Goal: Task Accomplishment & Management: Use online tool/utility

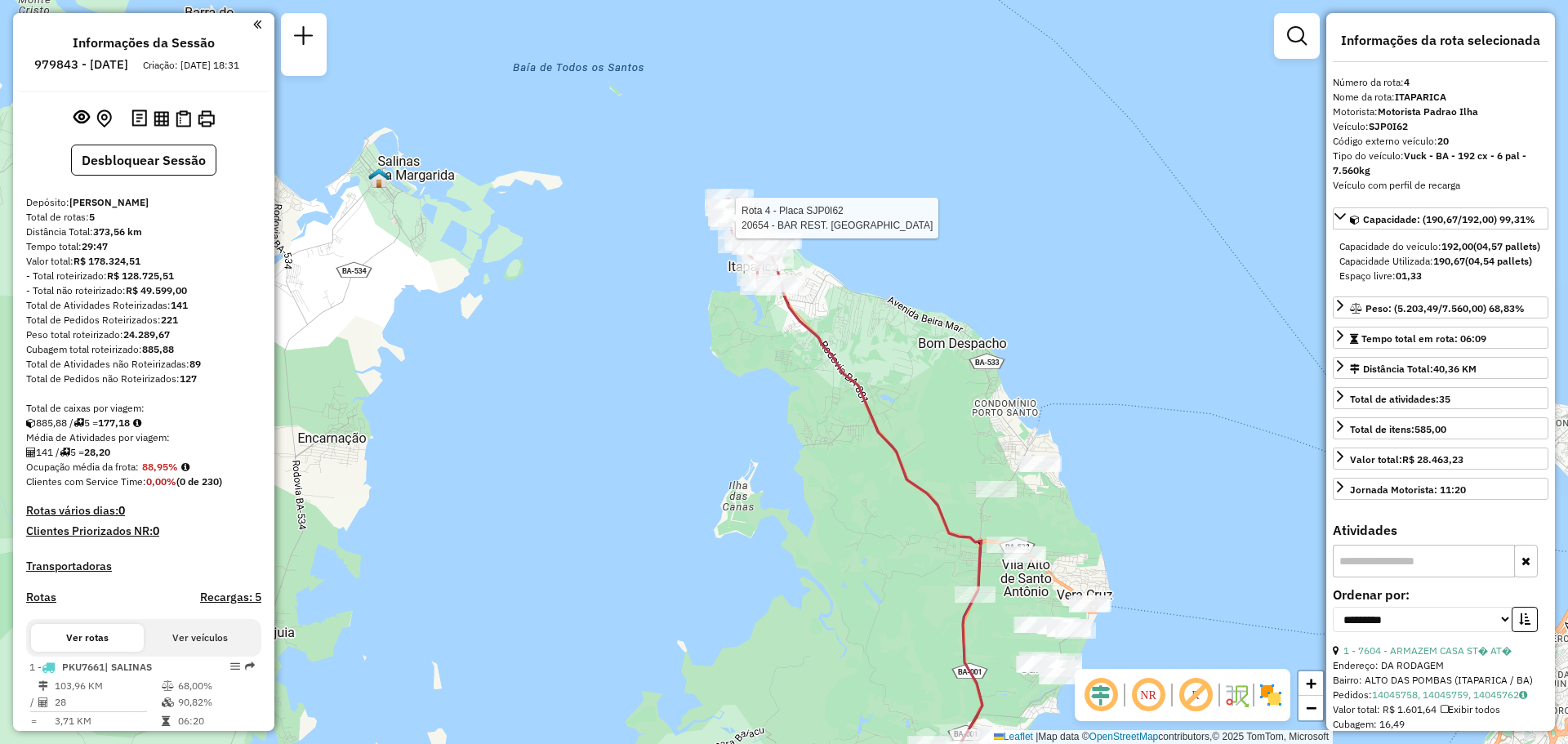
select select "**********"
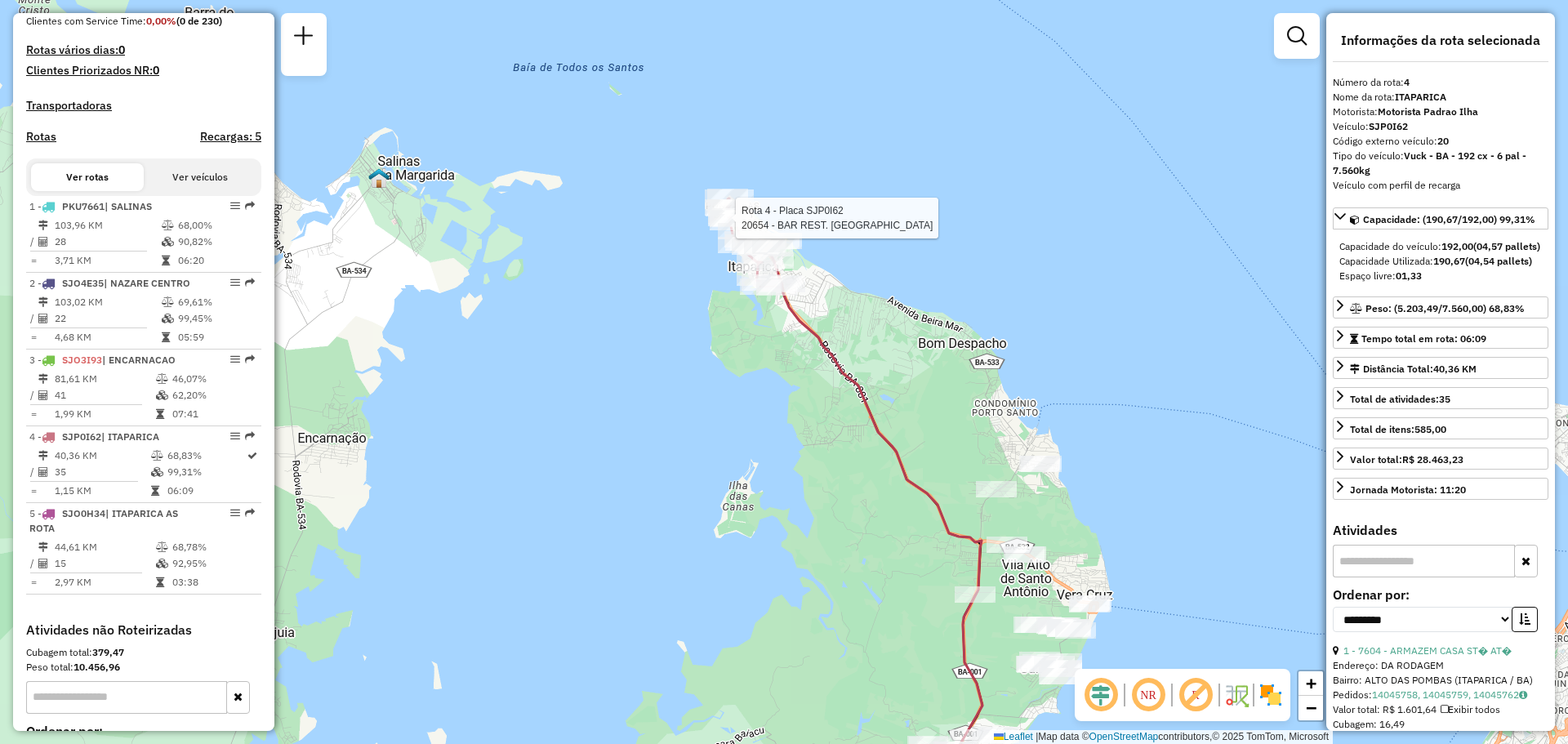
click at [1013, 247] on div "Rota 4 - Placa SJP0I62 20654 - BAR REST. TALIVINE [PERSON_NAME] de atendimento …" at bounding box center [784, 372] width 1568 height 744
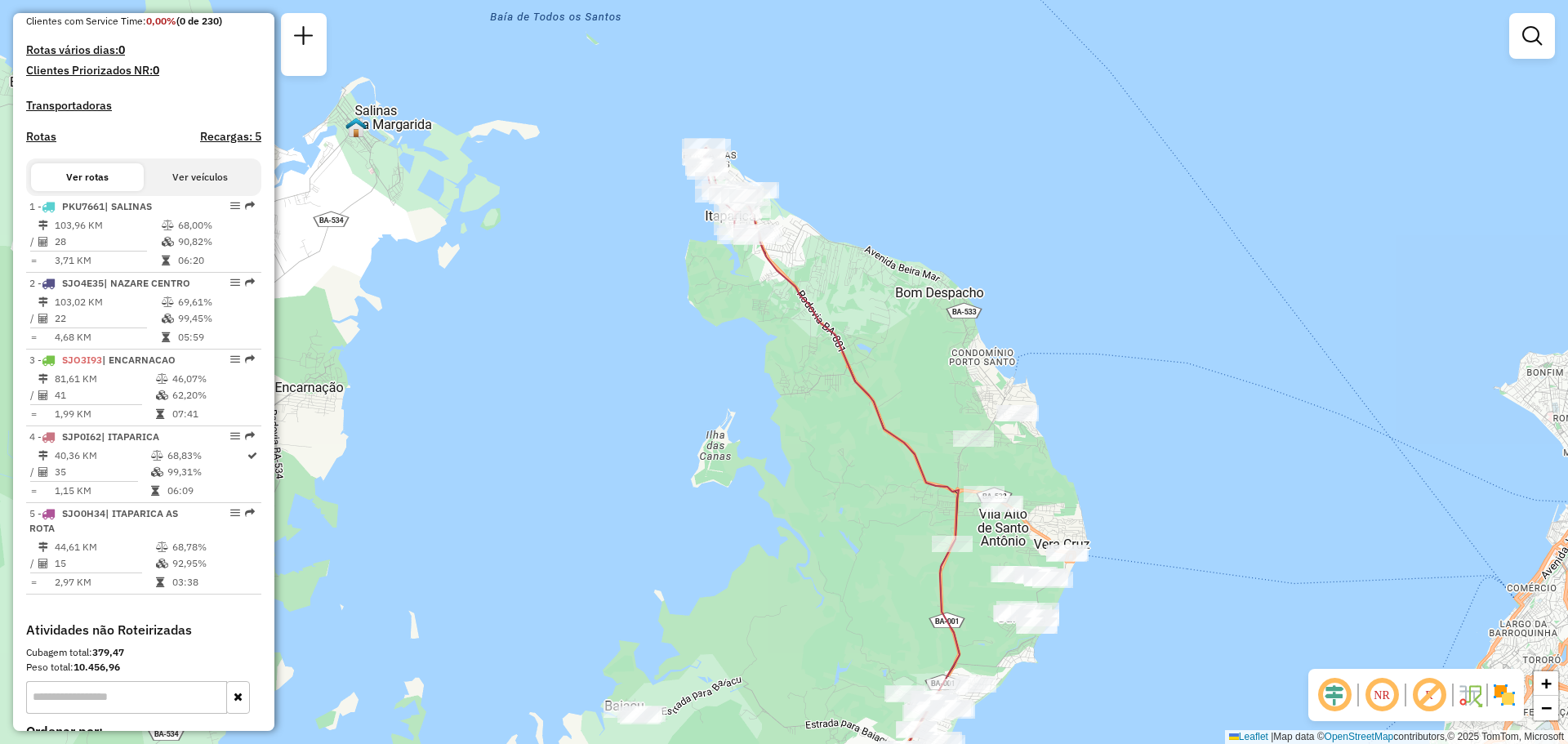
drag, startPoint x: 727, startPoint y: 475, endPoint x: 699, endPoint y: 275, distance: 202.0
click at [699, 277] on div "Janela de atendimento Grade de atendimento Capacidade Transportadoras Veículos …" at bounding box center [784, 372] width 1568 height 744
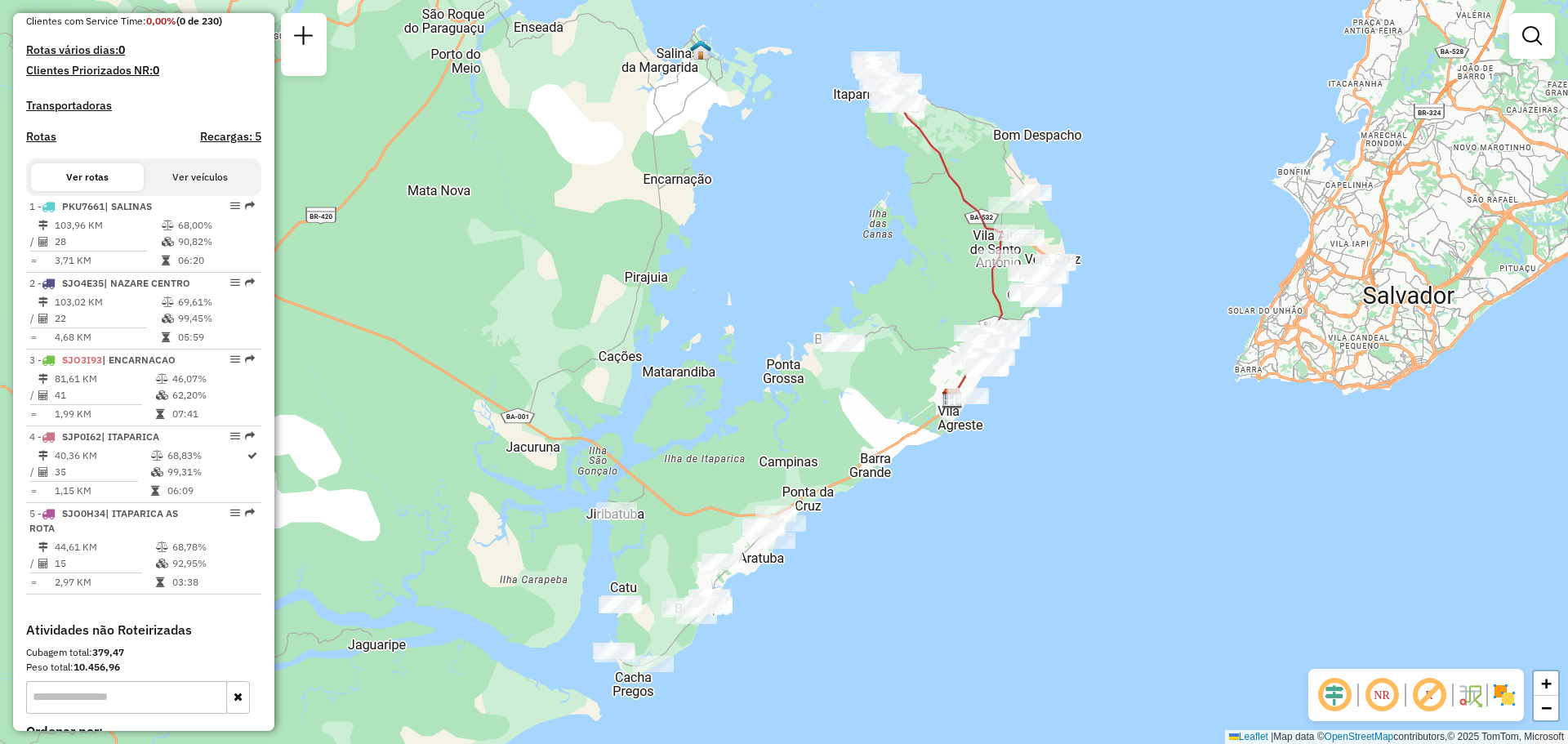
drag, startPoint x: 789, startPoint y: 507, endPoint x: 900, endPoint y: 367, distance: 178.7
click at [900, 367] on div "Janela de atendimento Grade de atendimento Capacidade Transportadoras Veículos …" at bounding box center [784, 372] width 1568 height 744
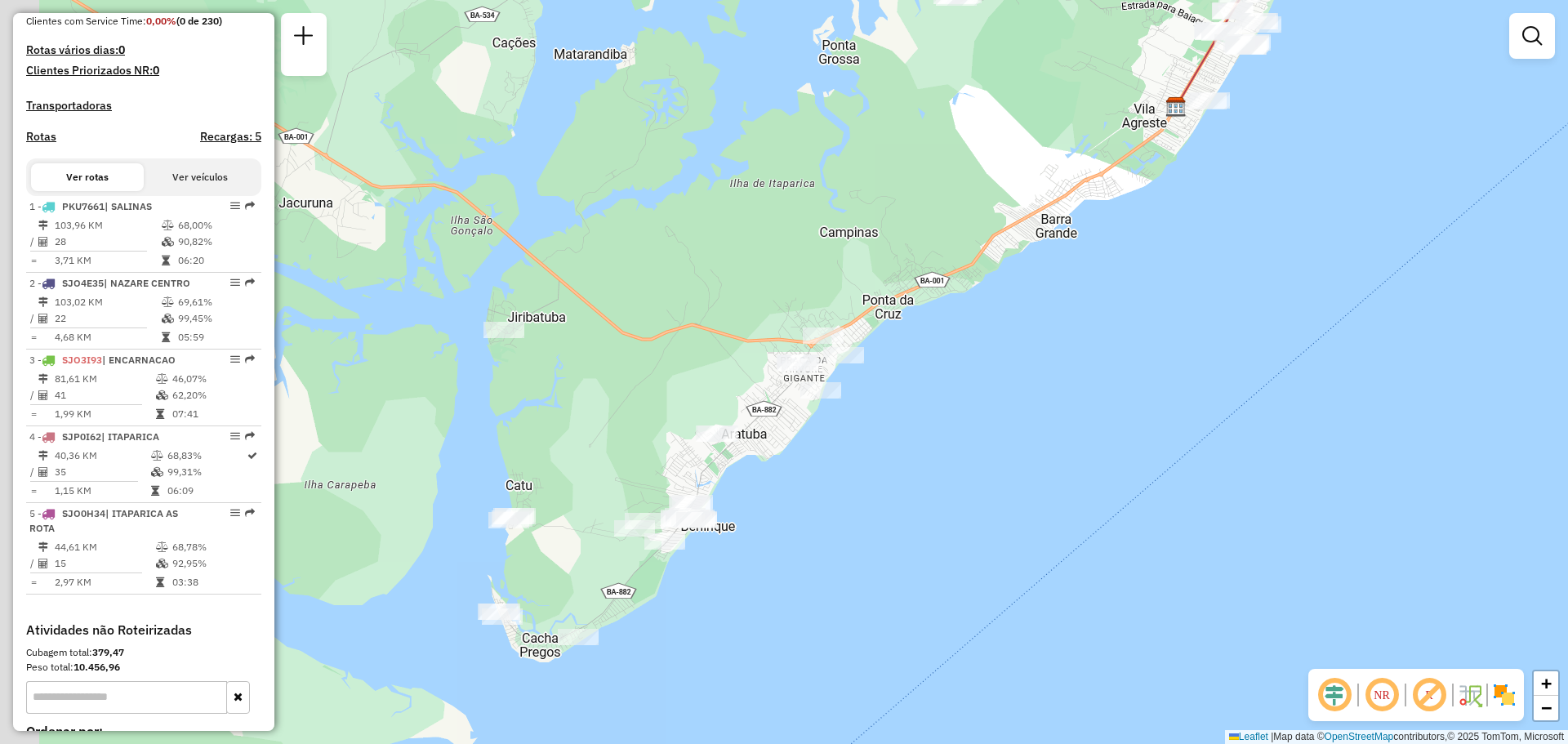
drag, startPoint x: 855, startPoint y: 586, endPoint x: 953, endPoint y: 393, distance: 216.5
click at [953, 395] on div "Janela de atendimento Grade de atendimento Capacidade Transportadoras Veículos …" at bounding box center [784, 372] width 1568 height 744
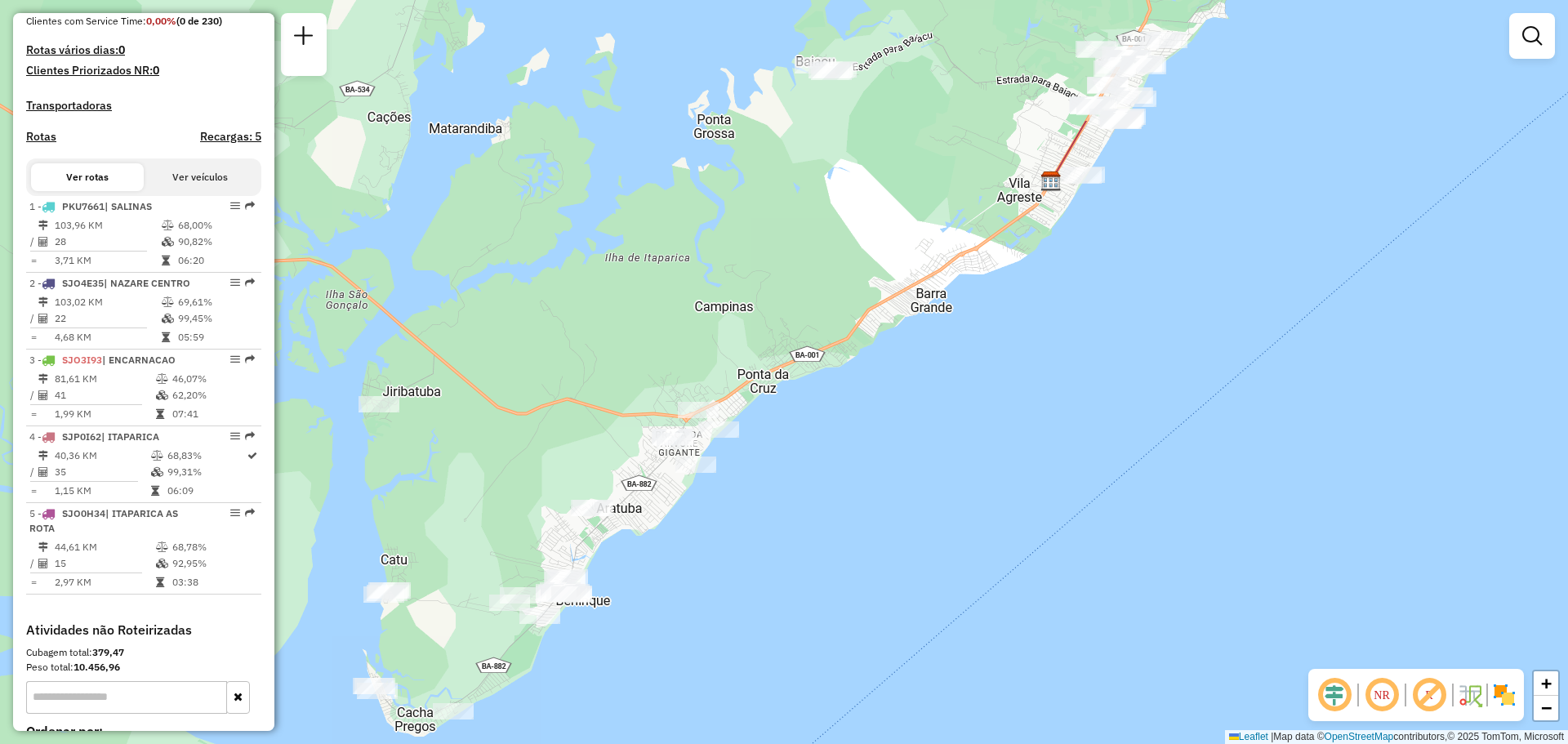
drag, startPoint x: 1175, startPoint y: 210, endPoint x: 988, endPoint y: 406, distance: 270.9
click at [988, 406] on div "Janela de atendimento Grade de atendimento Capacidade Transportadoras Veículos …" at bounding box center [784, 372] width 1568 height 744
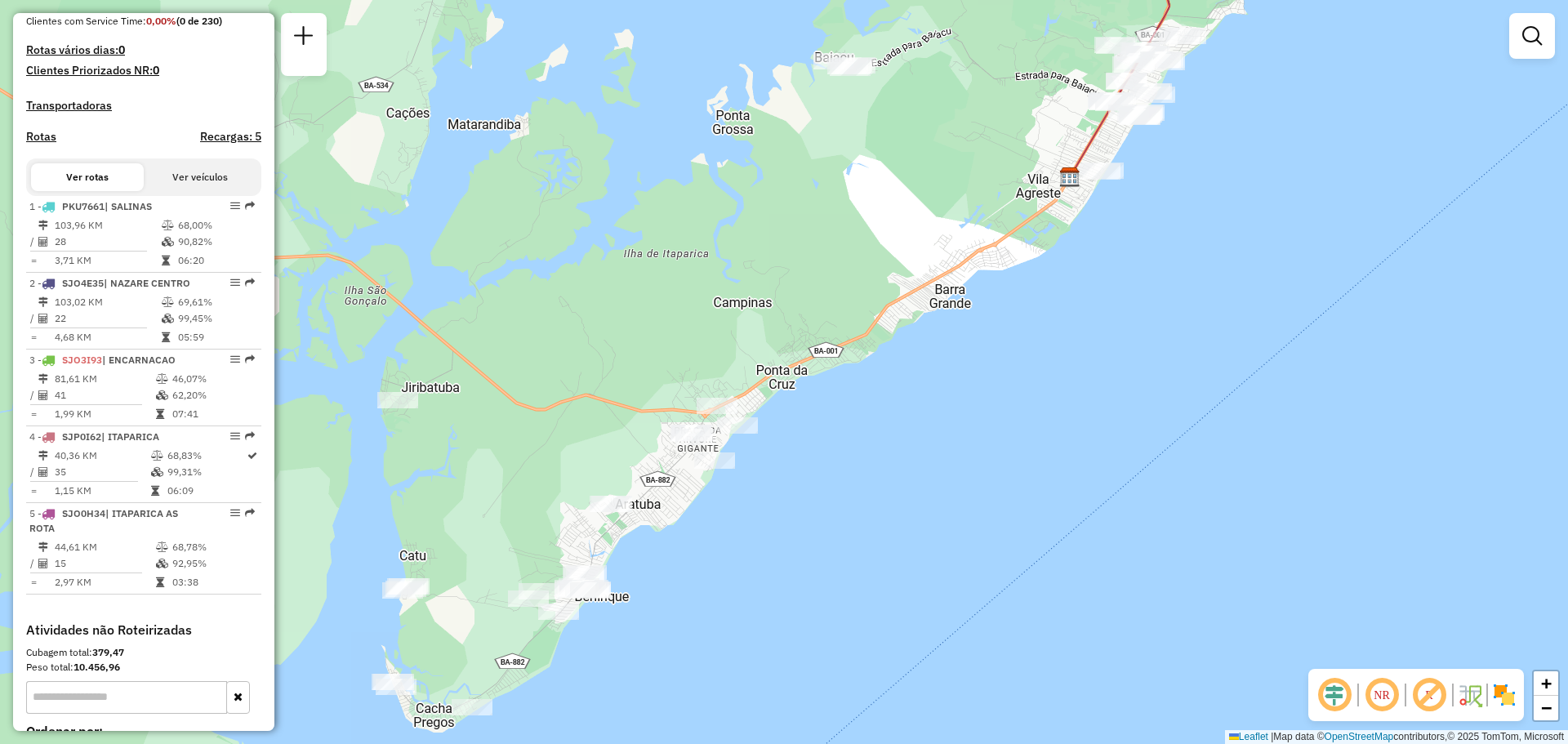
drag, startPoint x: 894, startPoint y: 426, endPoint x: 1210, endPoint y: 163, distance: 411.1
click at [1215, 195] on div "Janela de atendimento Grade de atendimento Capacidade Transportadoras Veículos …" at bounding box center [784, 372] width 1568 height 744
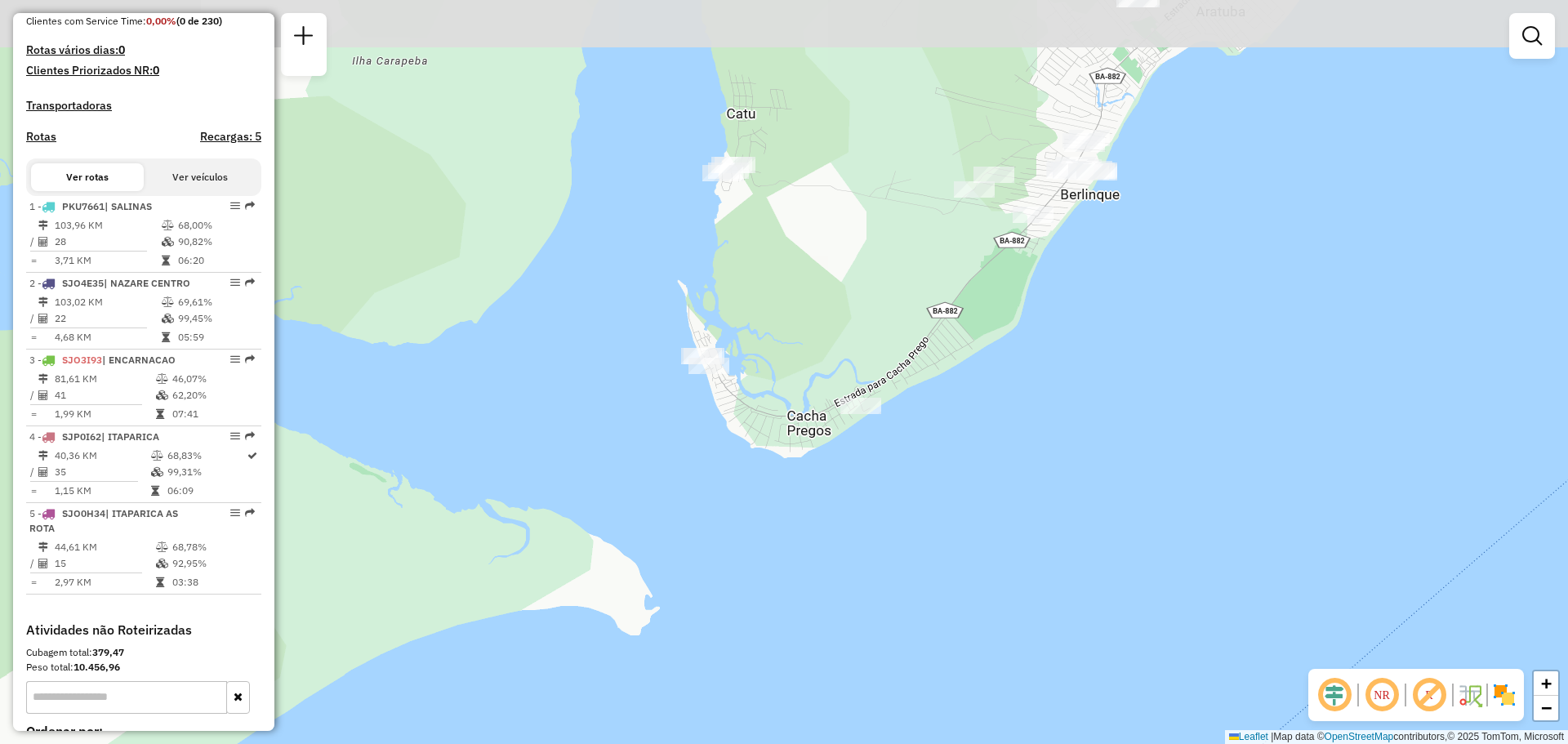
drag, startPoint x: 1003, startPoint y: 123, endPoint x: 1025, endPoint y: 356, distance: 234.0
click at [1025, 356] on div "Janela de atendimento Grade de atendimento Capacidade Transportadoras Veículos …" at bounding box center [784, 372] width 1568 height 744
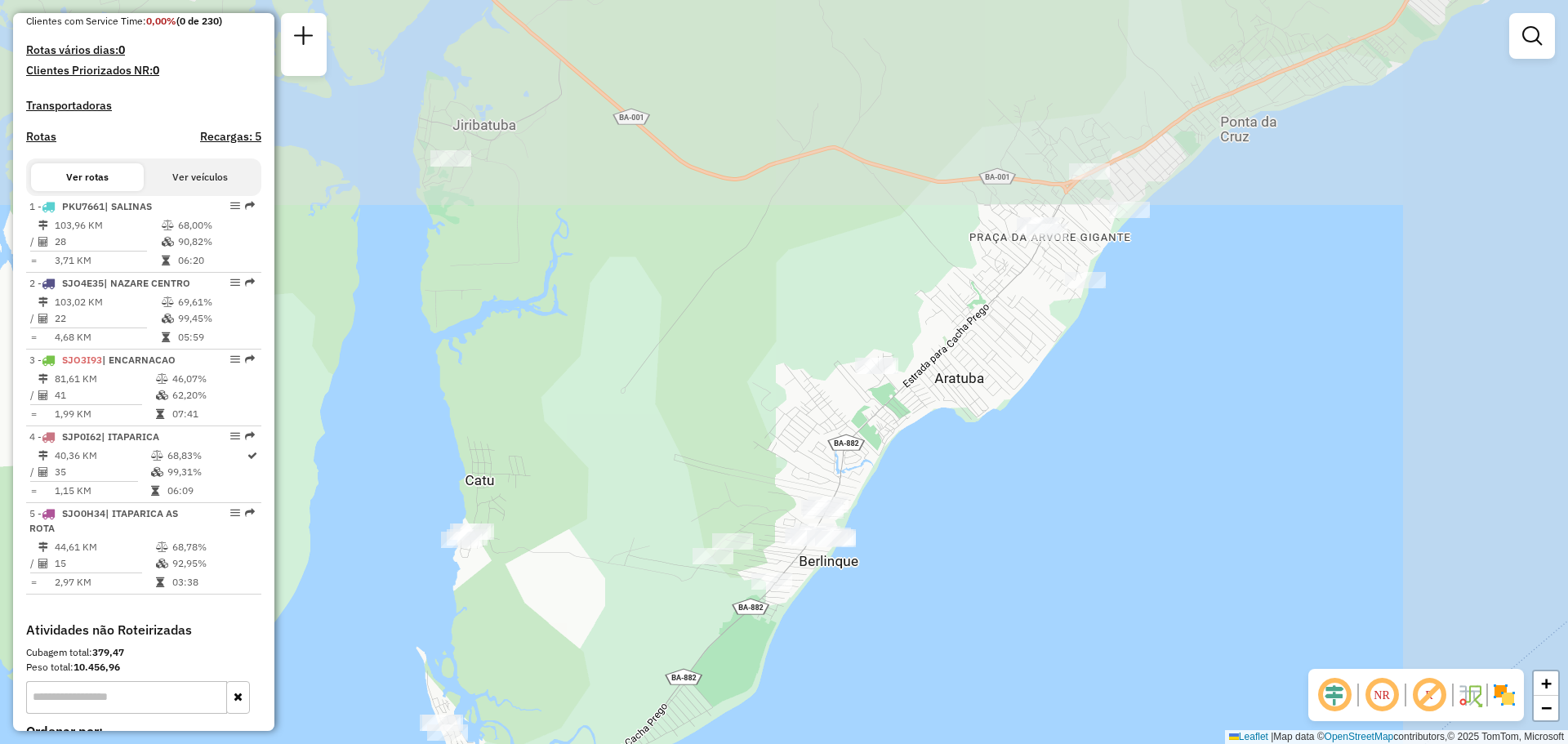
drag, startPoint x: 1257, startPoint y: 281, endPoint x: 856, endPoint y: 671, distance: 559.4
click at [856, 671] on div "Janela de atendimento Grade de atendimento Capacidade Transportadoras Veículos …" at bounding box center [784, 372] width 1568 height 744
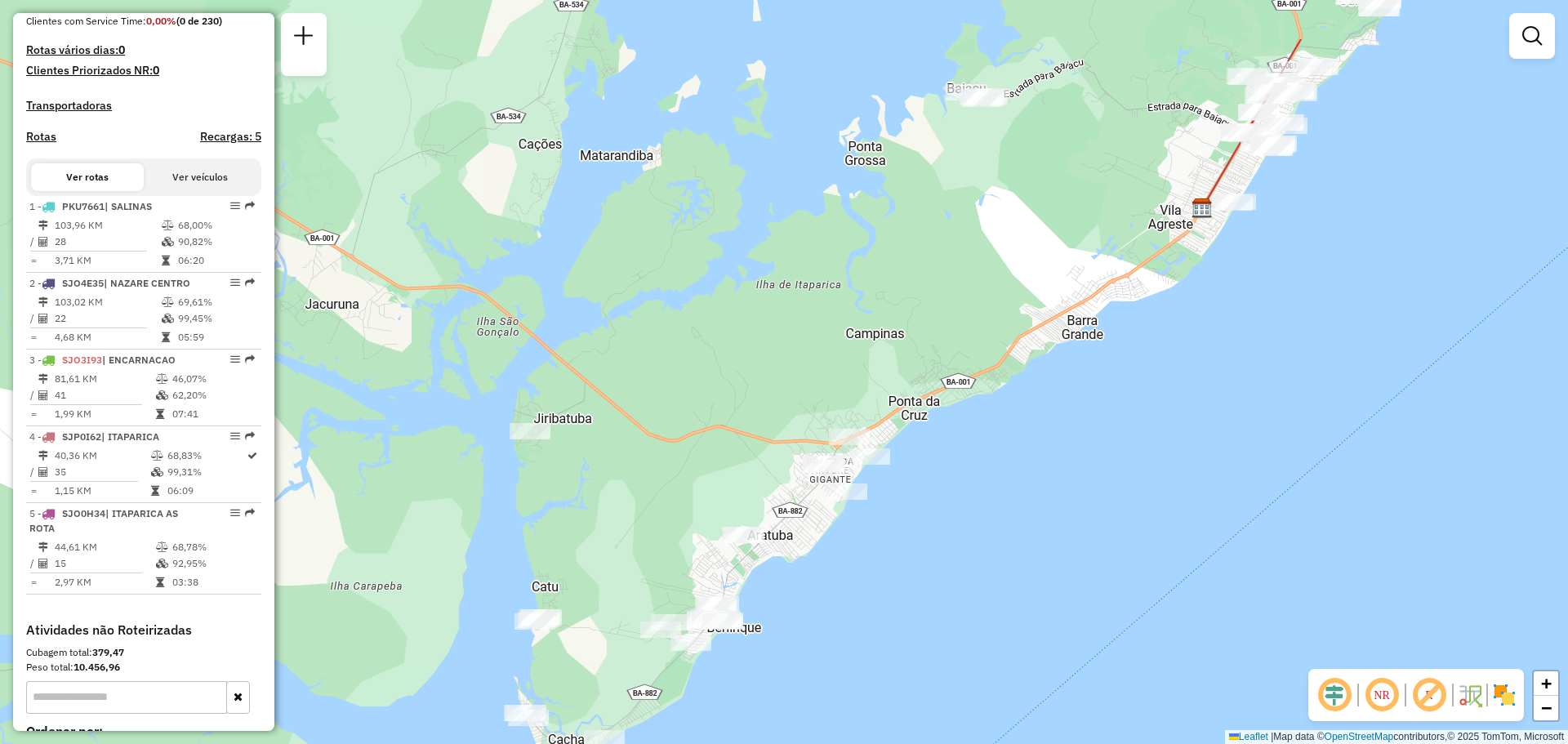
drag, startPoint x: 1266, startPoint y: 300, endPoint x: 1093, endPoint y: 414, distance: 207.2
click at [1093, 414] on div "Janela de atendimento Grade de atendimento Capacidade Transportadoras Veículos …" at bounding box center [784, 372] width 1568 height 744
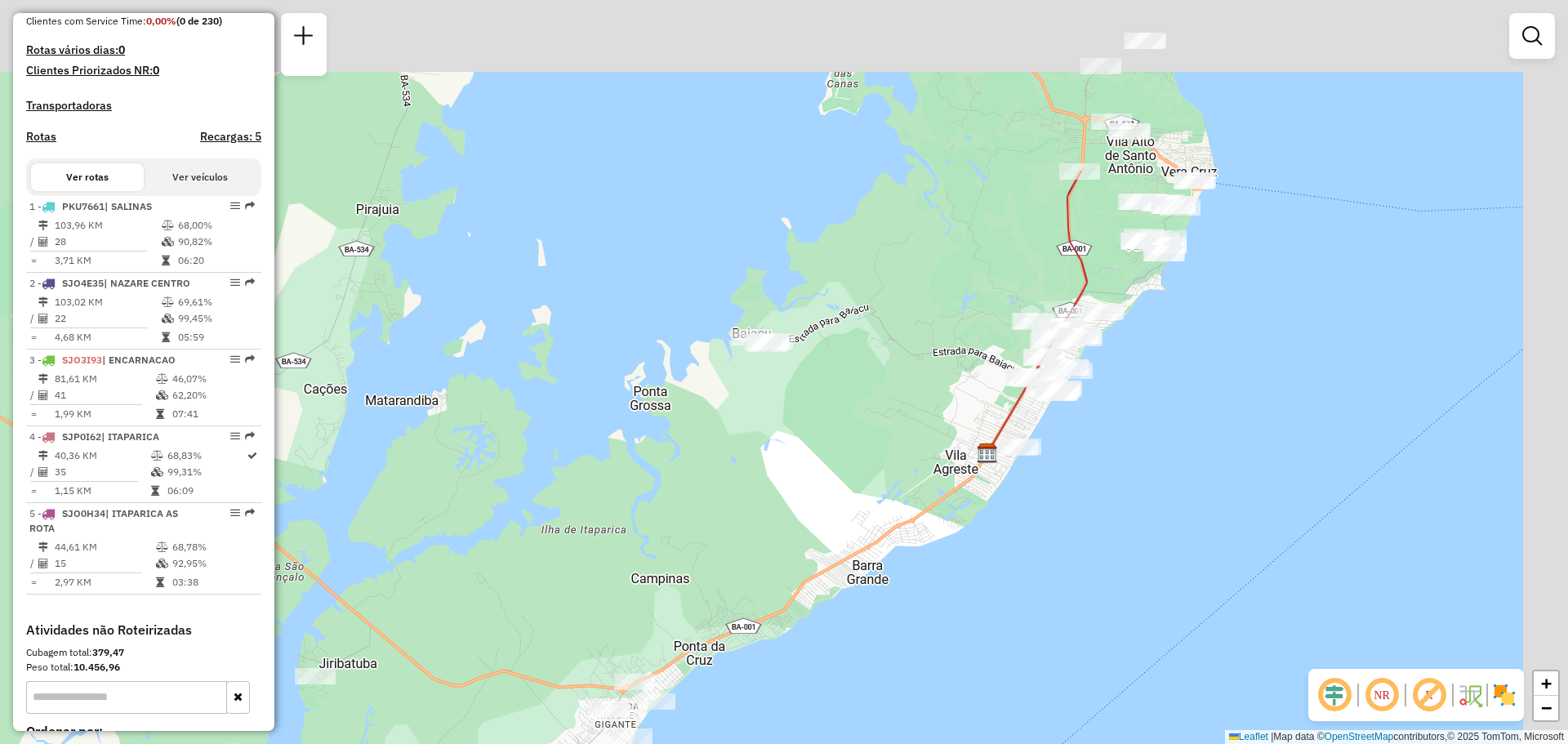
drag, startPoint x: 1110, startPoint y: 403, endPoint x: 900, endPoint y: 623, distance: 304.1
click at [905, 633] on div "Janela de atendimento Grade de atendimento Capacidade Transportadoras Veículos …" at bounding box center [784, 372] width 1568 height 744
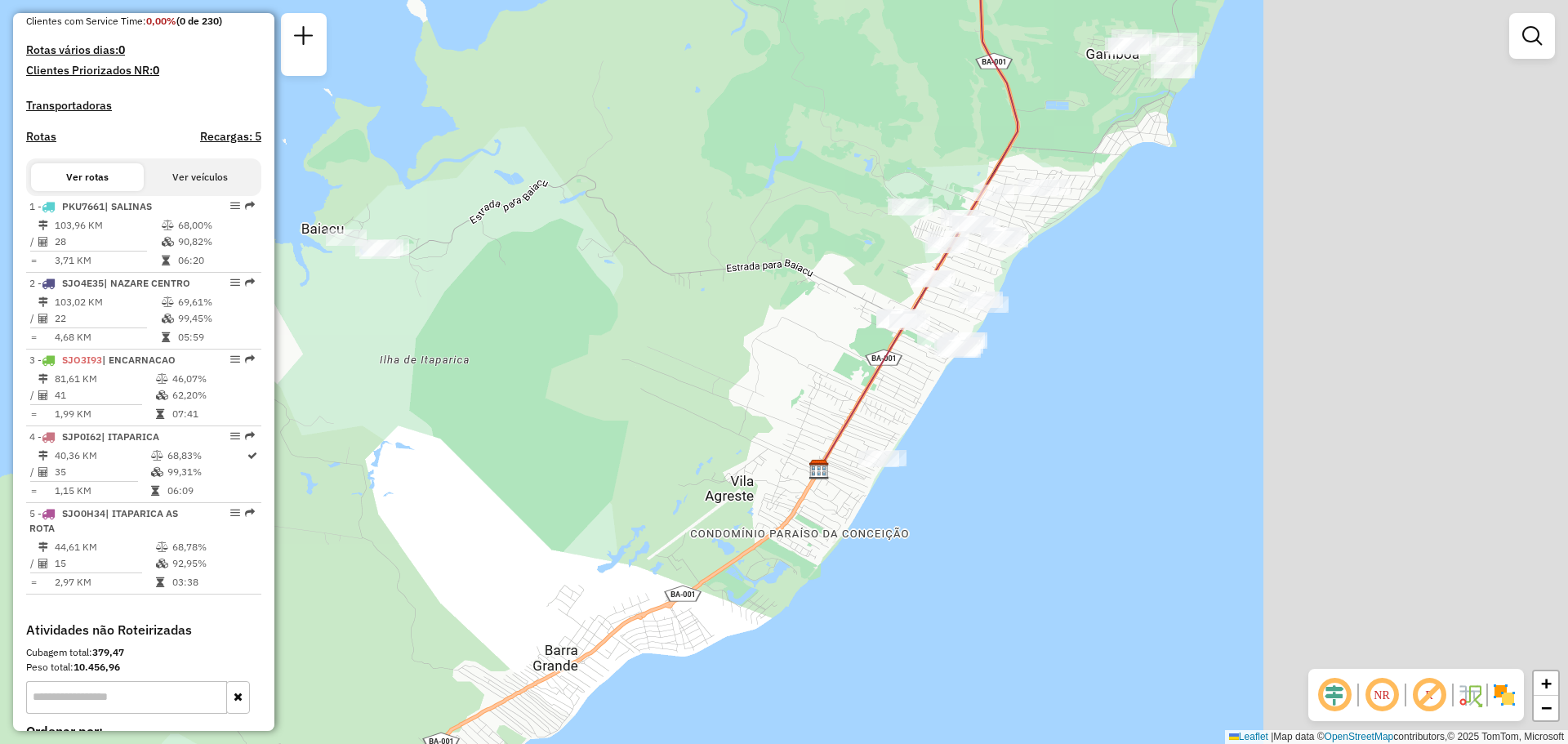
drag, startPoint x: 963, startPoint y: 446, endPoint x: 583, endPoint y: 338, distance: 395.0
click at [583, 338] on div "Janela de atendimento Grade de atendimento Capacidade Transportadoras Veículos …" at bounding box center [784, 372] width 1568 height 744
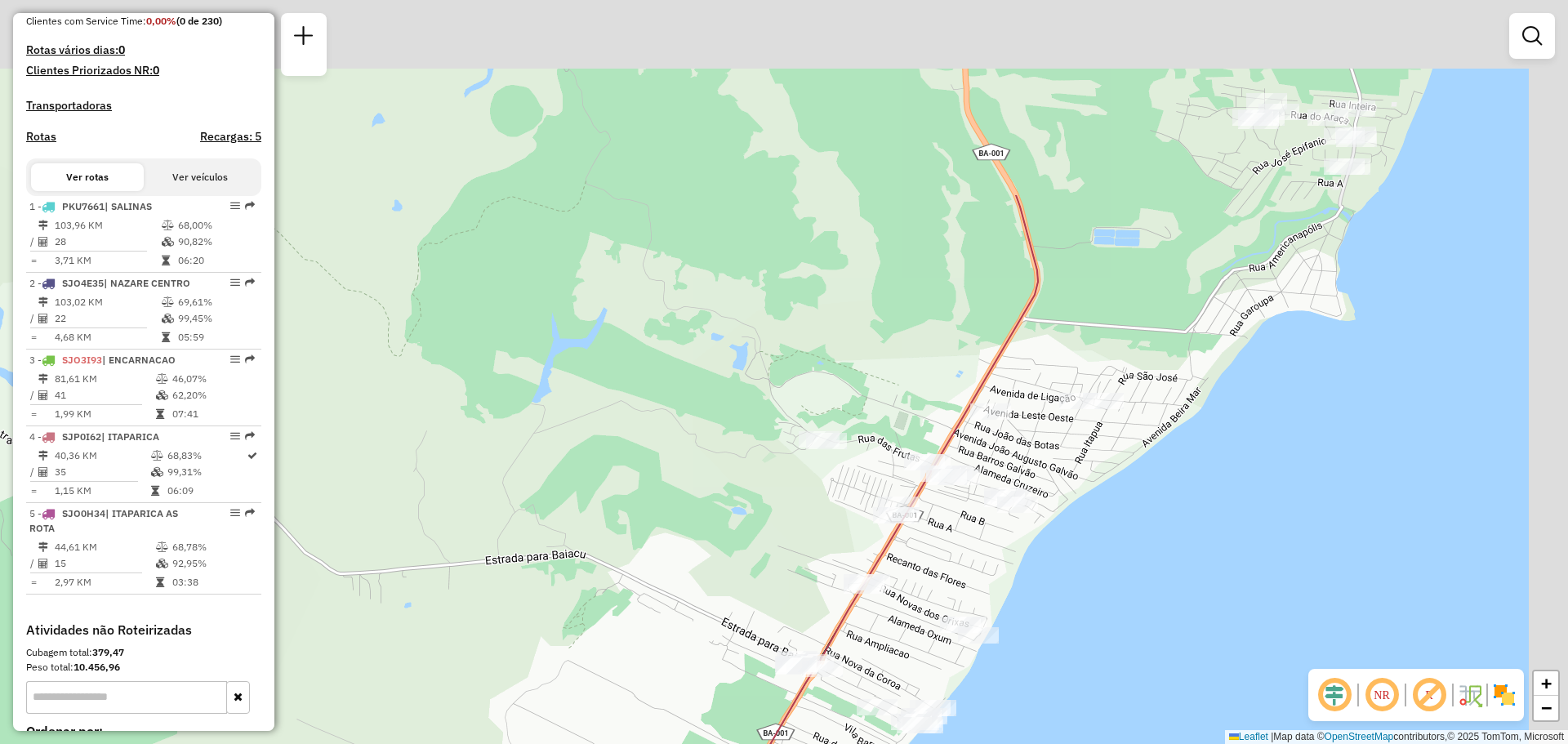
drag, startPoint x: 1070, startPoint y: 369, endPoint x: 970, endPoint y: 581, distance: 234.4
click at [970, 581] on div "Janela de atendimento Grade de atendimento Capacidade Transportadoras Veículos …" at bounding box center [784, 372] width 1568 height 744
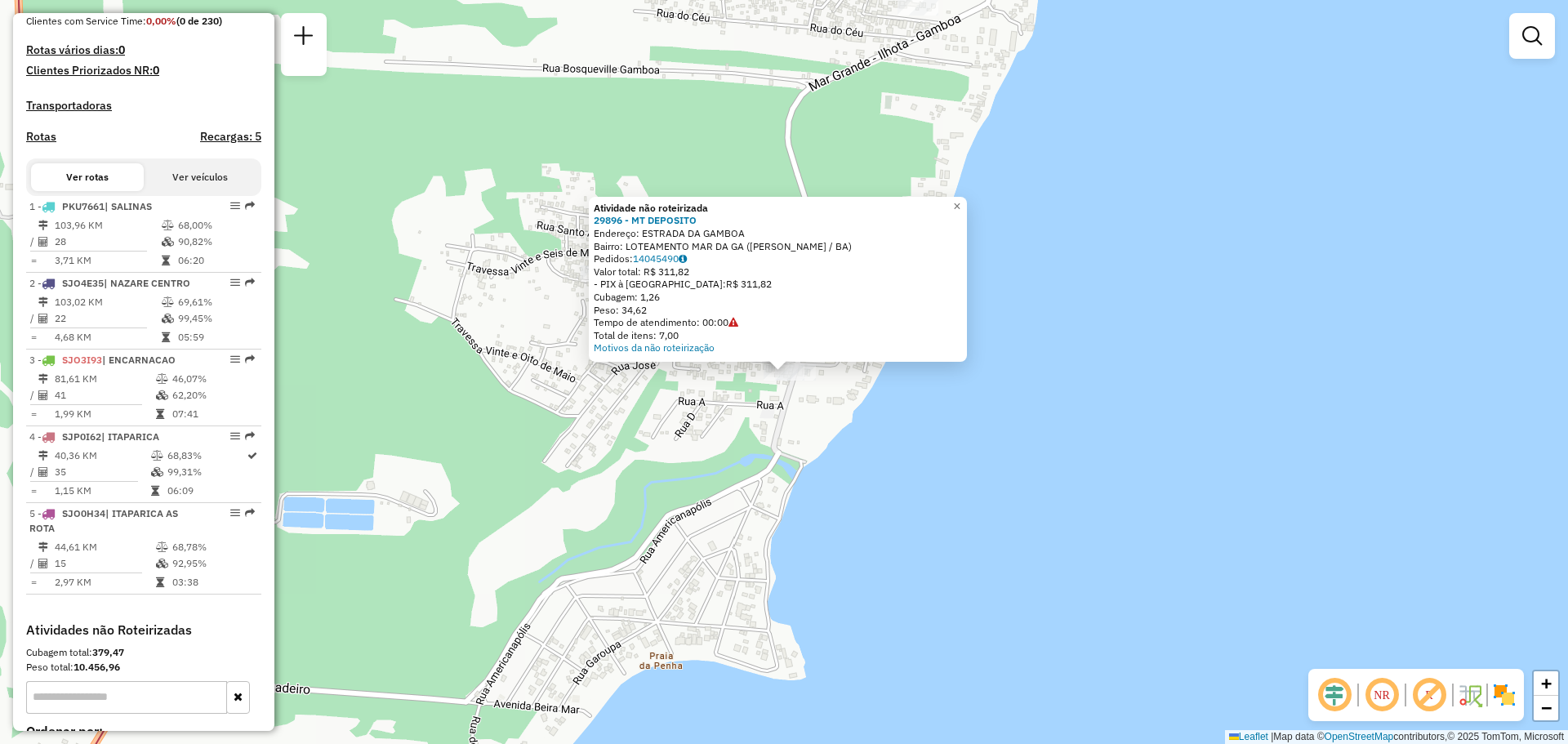
click at [877, 120] on div "Atividade não roteirizada 29896 - MT DEPOSITO Endereço: ESTRADA DA GAMBOA Bairr…" at bounding box center [784, 372] width 1568 height 744
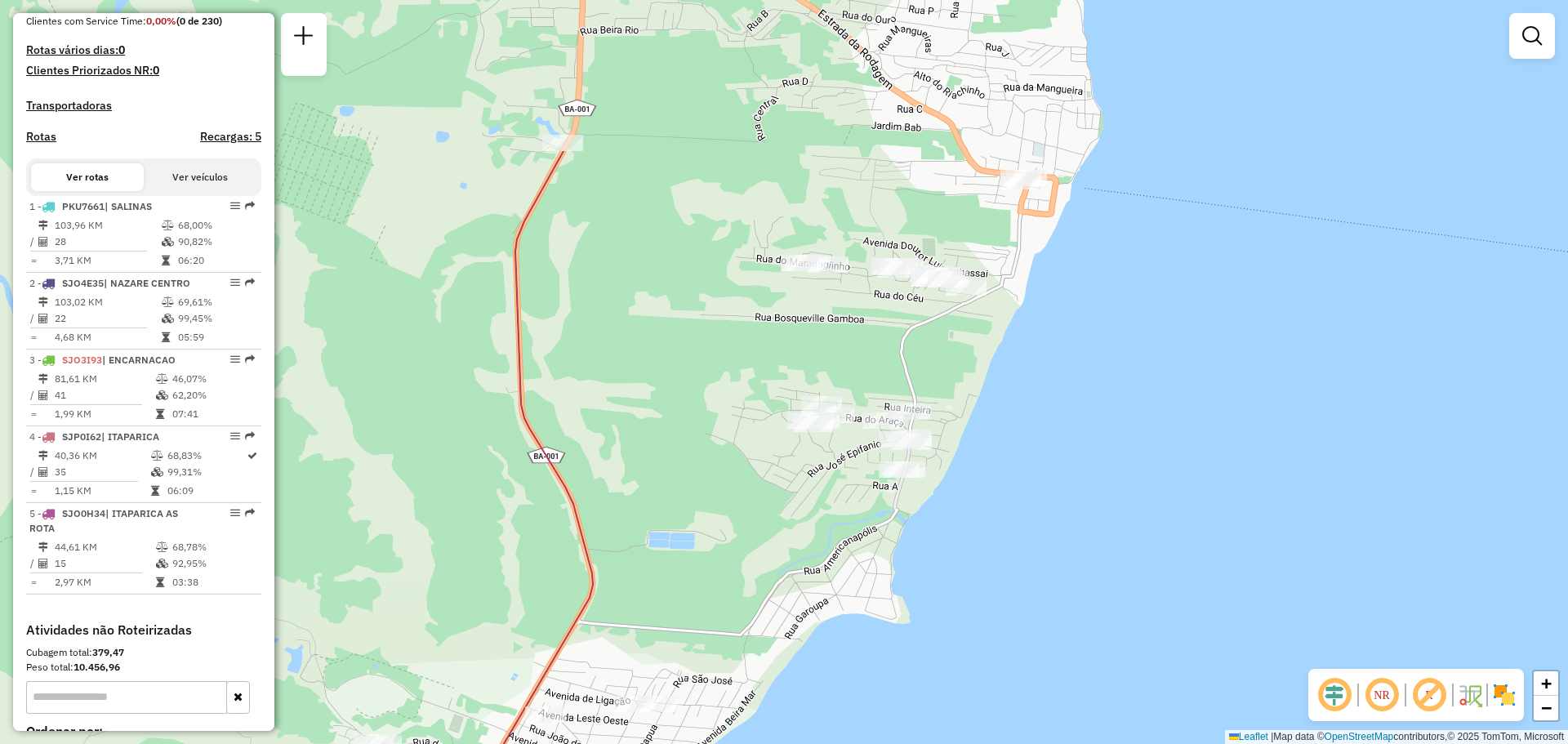
drag, startPoint x: 945, startPoint y: 145, endPoint x: 968, endPoint y: 280, distance: 136.9
click at [972, 321] on div "Janela de atendimento Grade de atendimento Capacidade Transportadoras Veículos …" at bounding box center [784, 372] width 1568 height 744
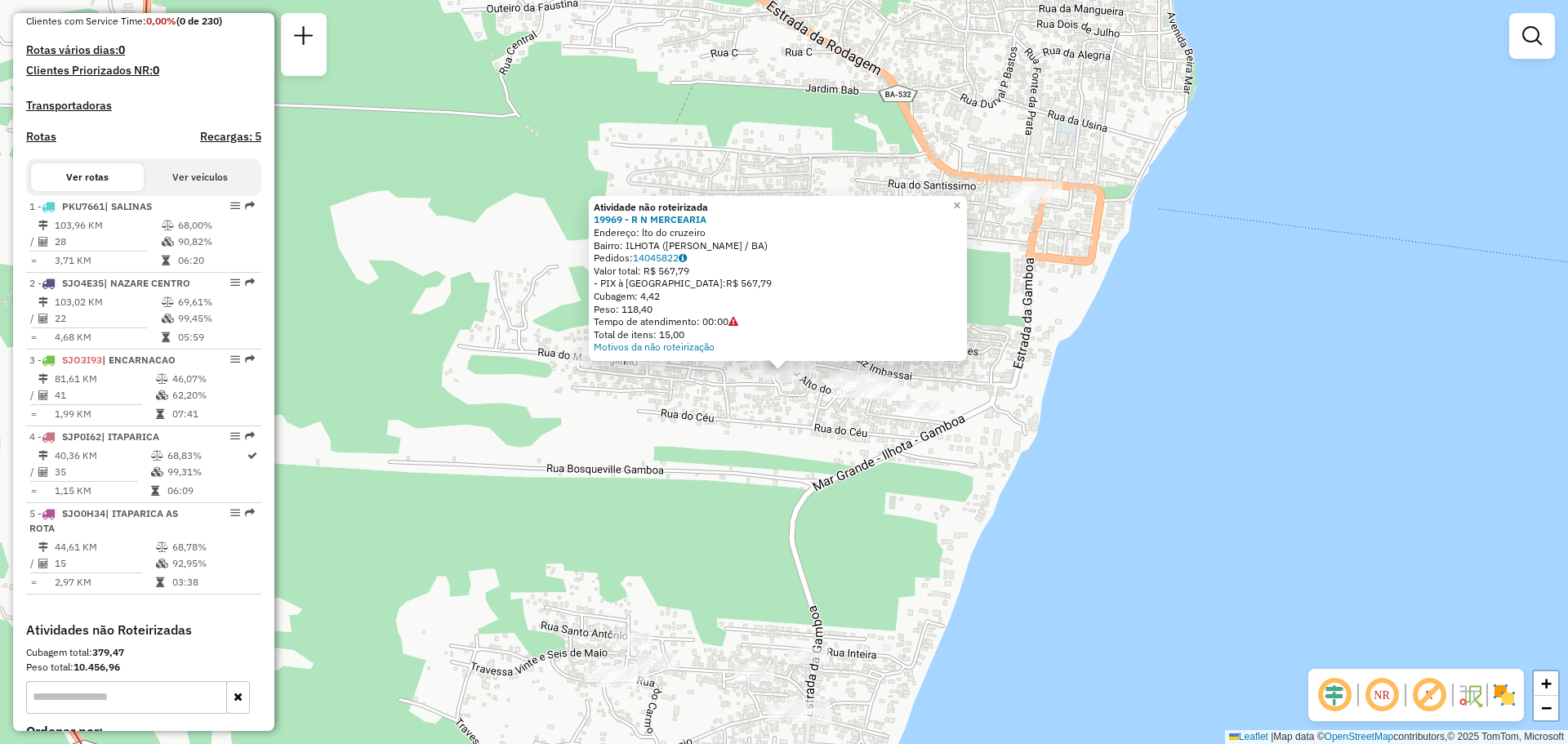
click at [720, 407] on div "Atividade não roteirizada 19969 - R N MERCEARIA Endereço: lto do cruzeiro Bairr…" at bounding box center [784, 372] width 1568 height 744
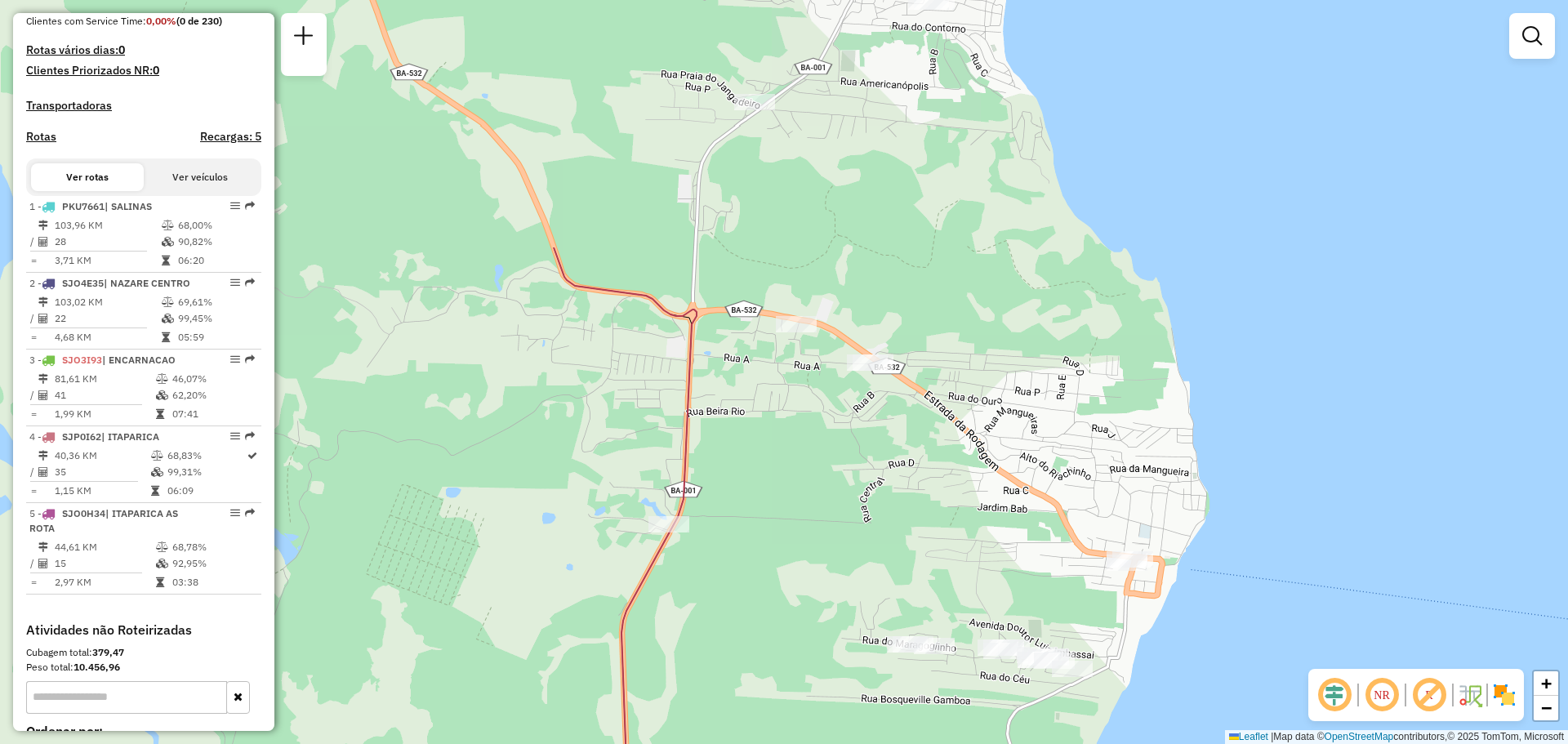
drag, startPoint x: 879, startPoint y: 229, endPoint x: 1032, endPoint y: 551, distance: 356.5
click at [1032, 551] on div "Janela de atendimento Grade de atendimento Capacidade Transportadoras Veículos …" at bounding box center [784, 372] width 1568 height 744
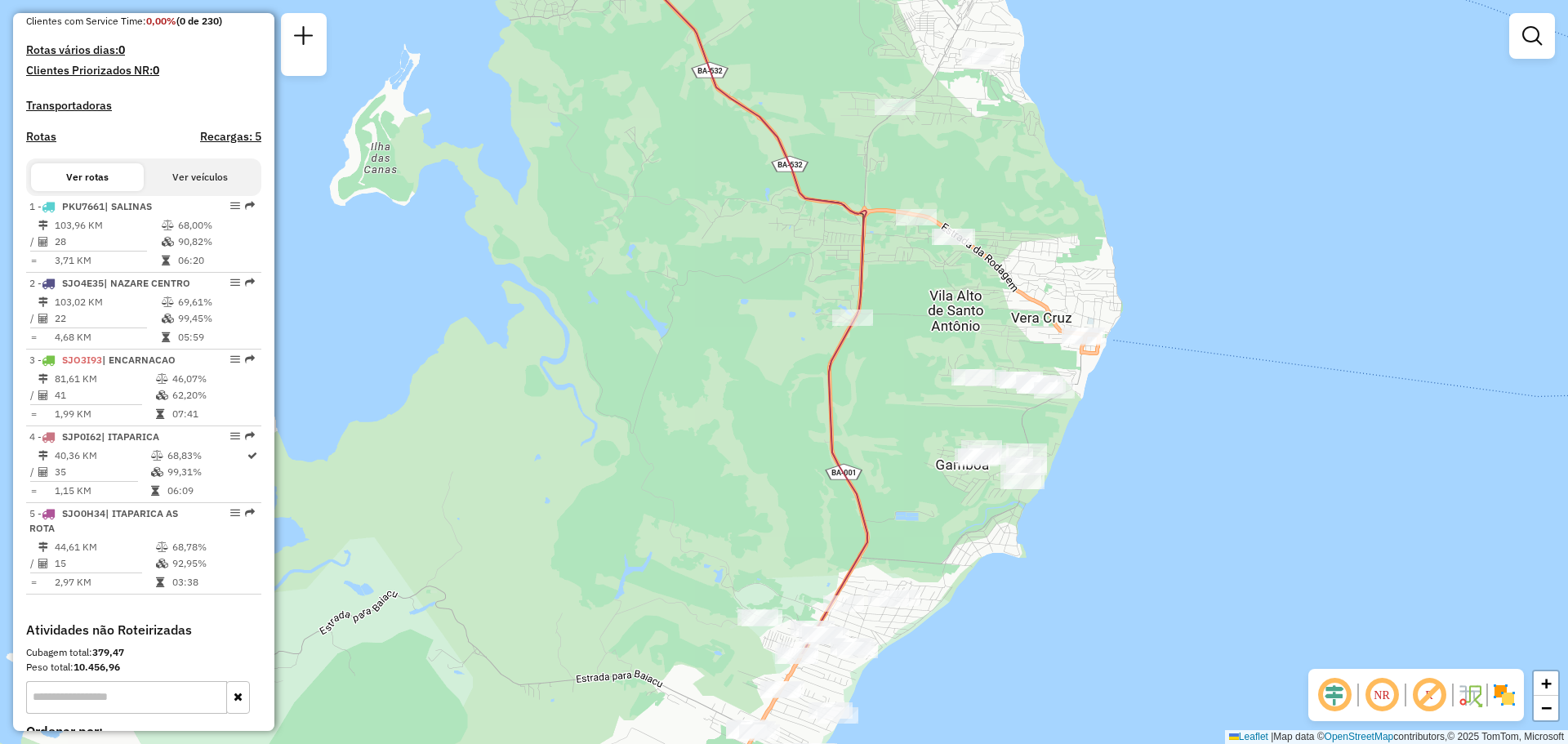
drag, startPoint x: 1091, startPoint y: 472, endPoint x: 1149, endPoint y: 119, distance: 357.7
click at [1132, 156] on div "Janela de atendimento Grade de atendimento Capacidade Transportadoras Veículos …" at bounding box center [784, 372] width 1568 height 744
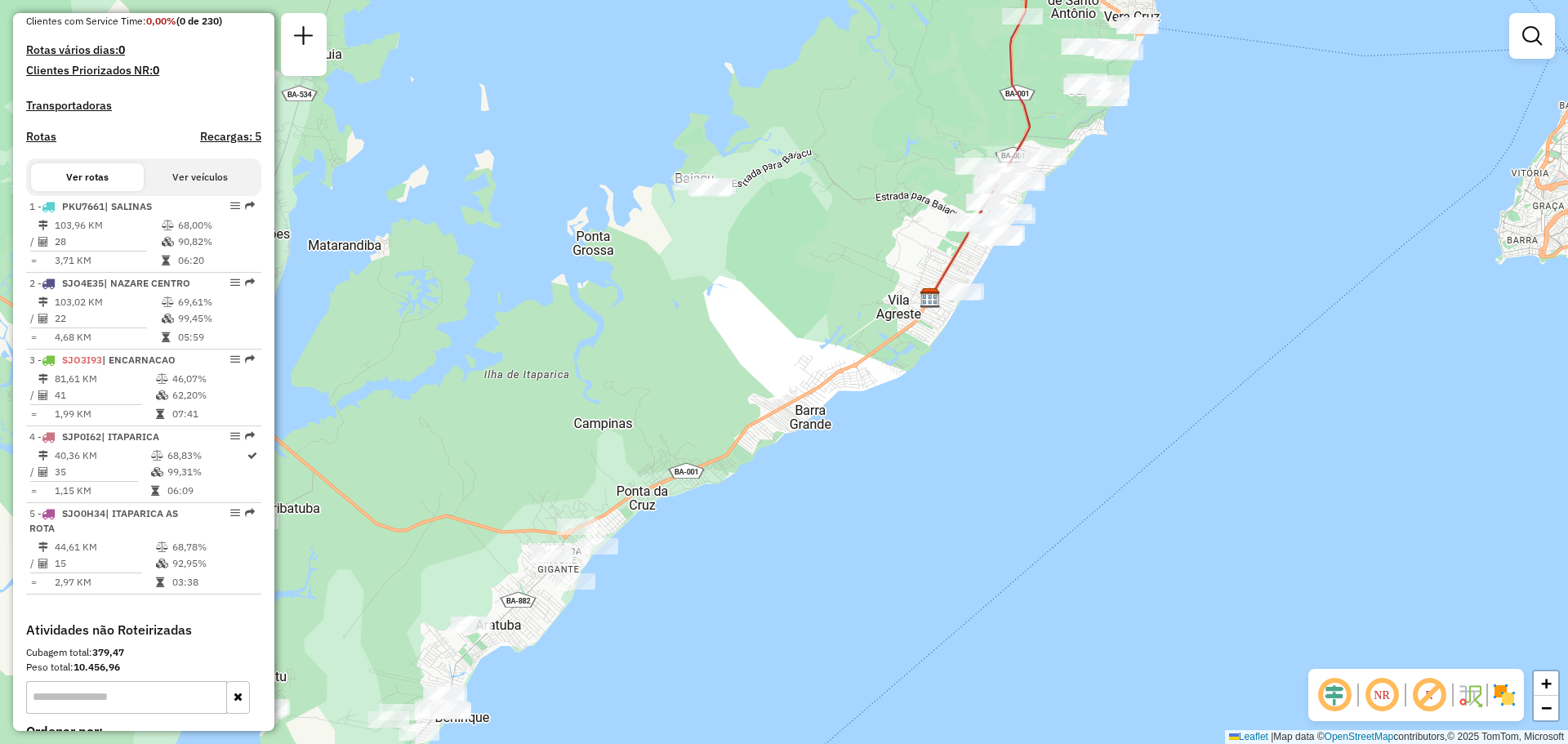
drag, startPoint x: 1160, startPoint y: 380, endPoint x: 1149, endPoint y: 358, distance: 24.6
click at [1153, 355] on div "Janela de atendimento Grade de atendimento Capacidade Transportadoras Veículos …" at bounding box center [784, 372] width 1568 height 744
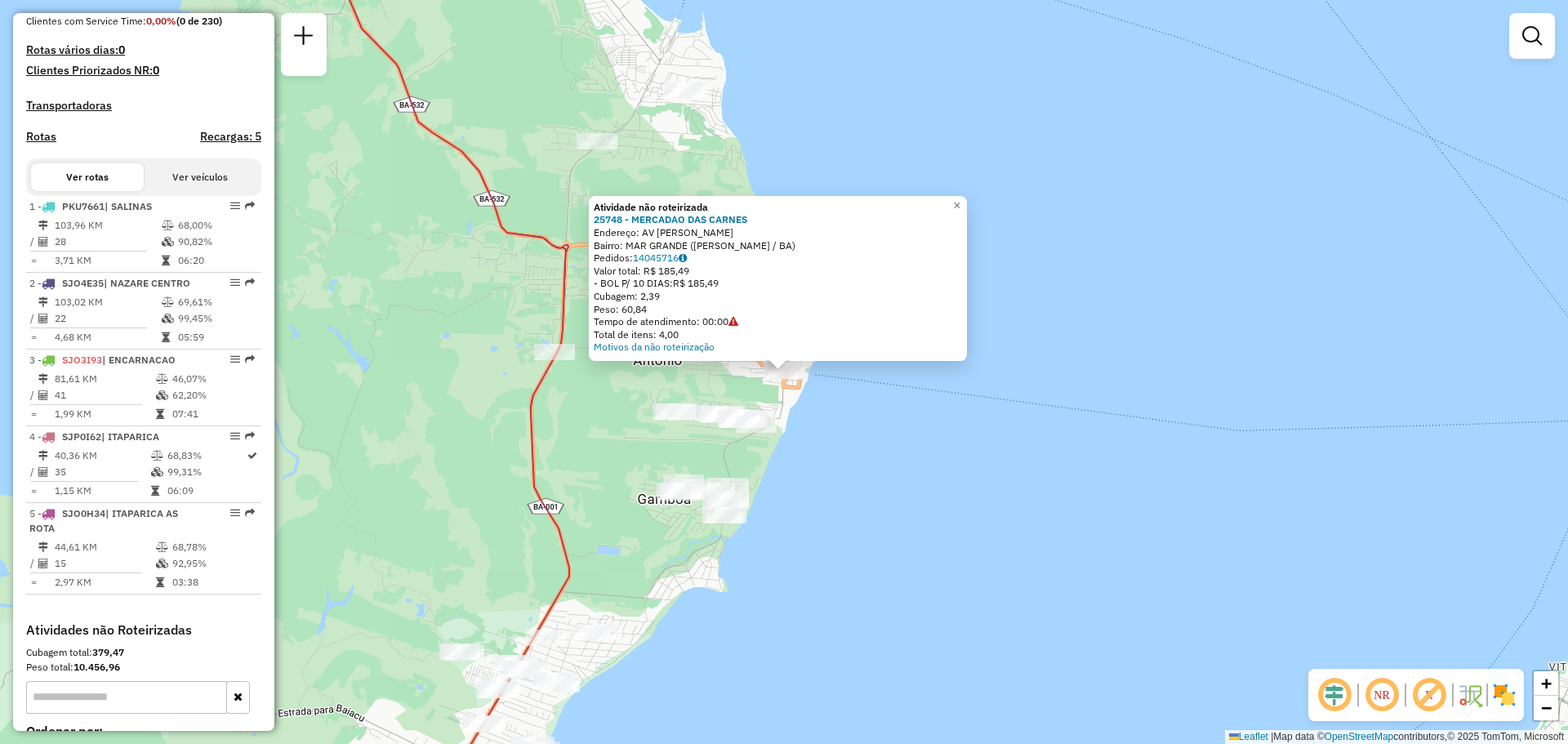
click at [1044, 374] on div "Atividade não roteirizada 25748 - MERCADAO DAS CARNES Endereço: AV [PERSON_NAME…" at bounding box center [784, 372] width 1568 height 744
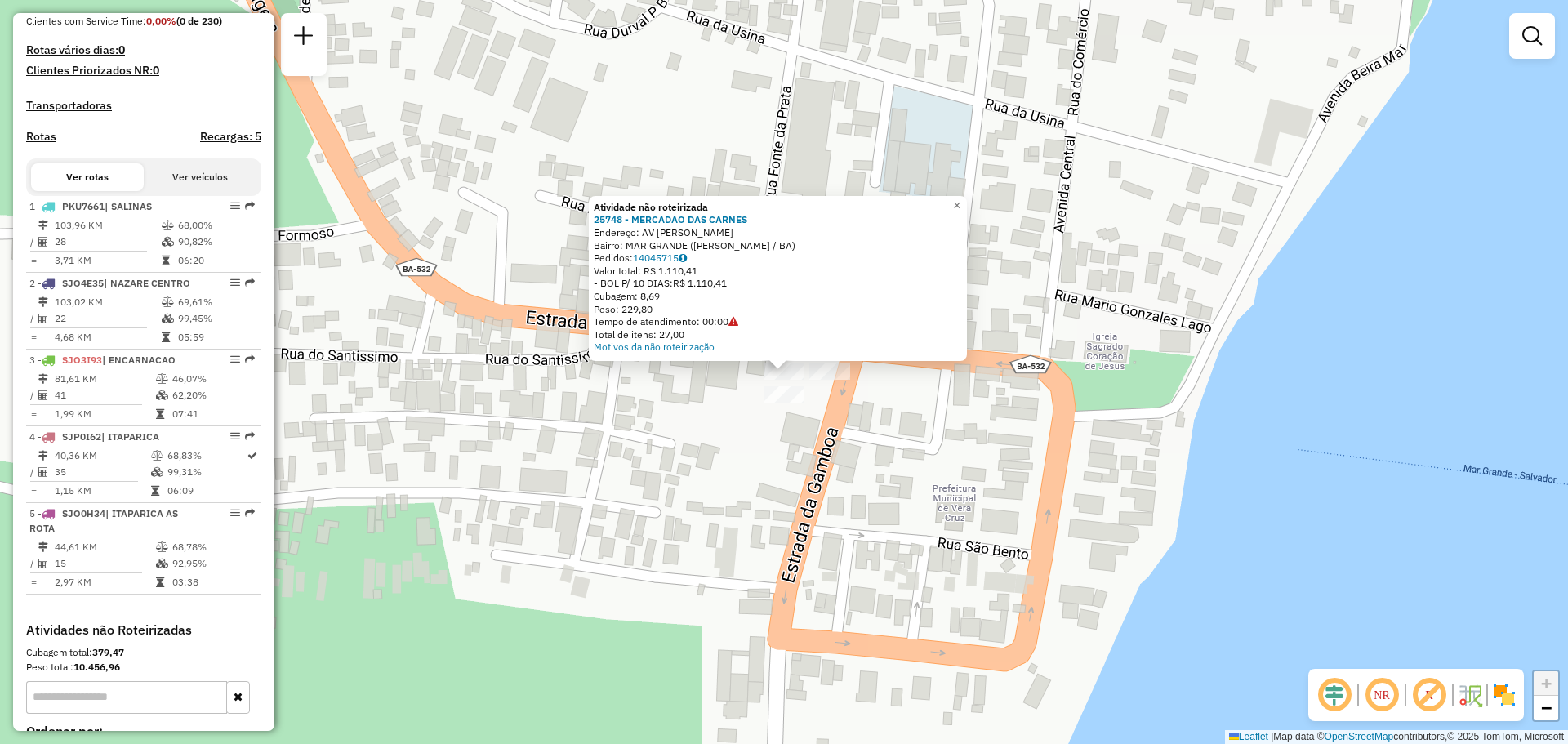
click at [996, 459] on div "Atividade não roteirizada 25748 - MERCADAO DAS CARNES Endereço: AV [PERSON_NAME…" at bounding box center [784, 372] width 1568 height 744
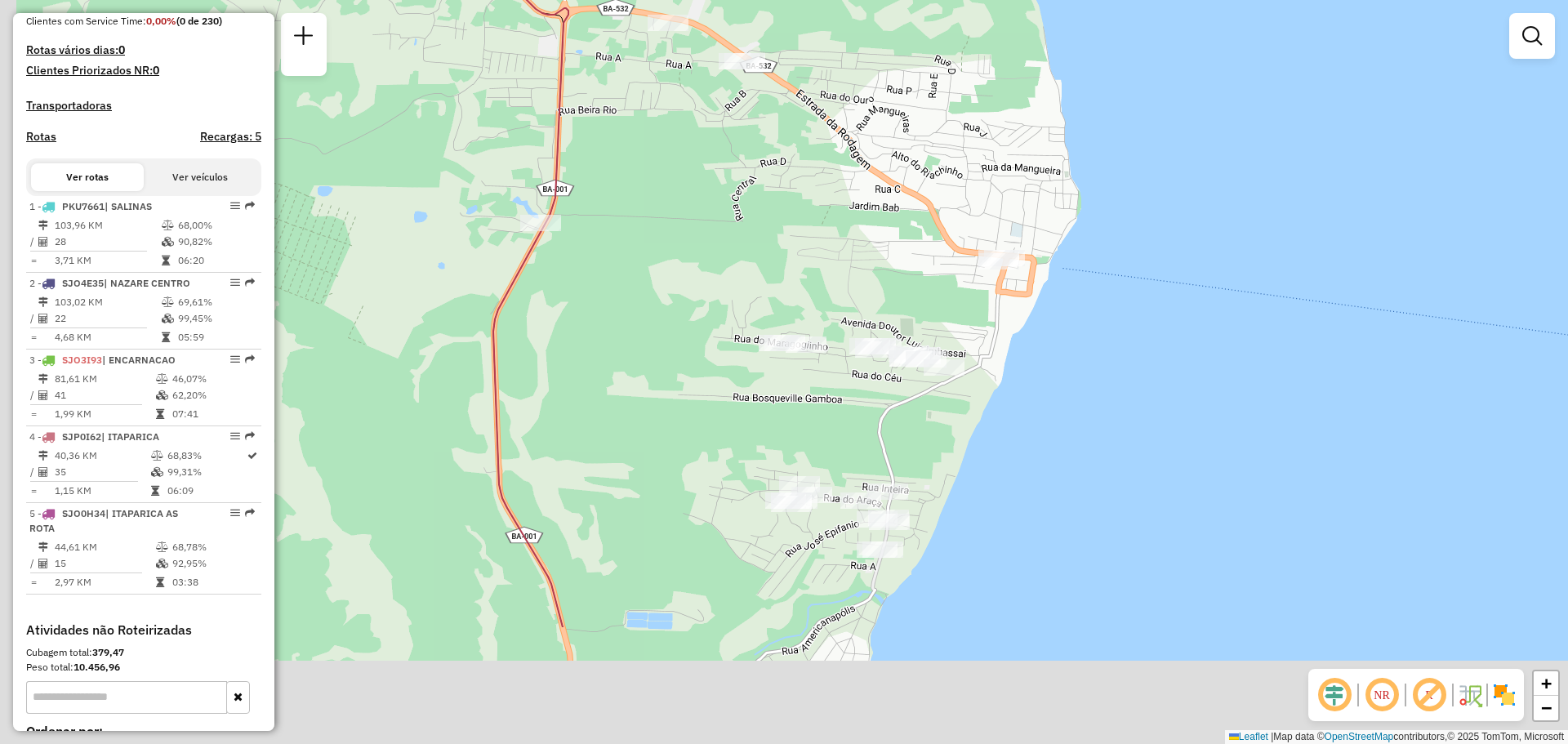
drag, startPoint x: 657, startPoint y: 407, endPoint x: 698, endPoint y: 197, distance: 214.0
click at [698, 198] on div "Janela de atendimento Grade de atendimento Capacidade Transportadoras Veículos …" at bounding box center [784, 372] width 1568 height 744
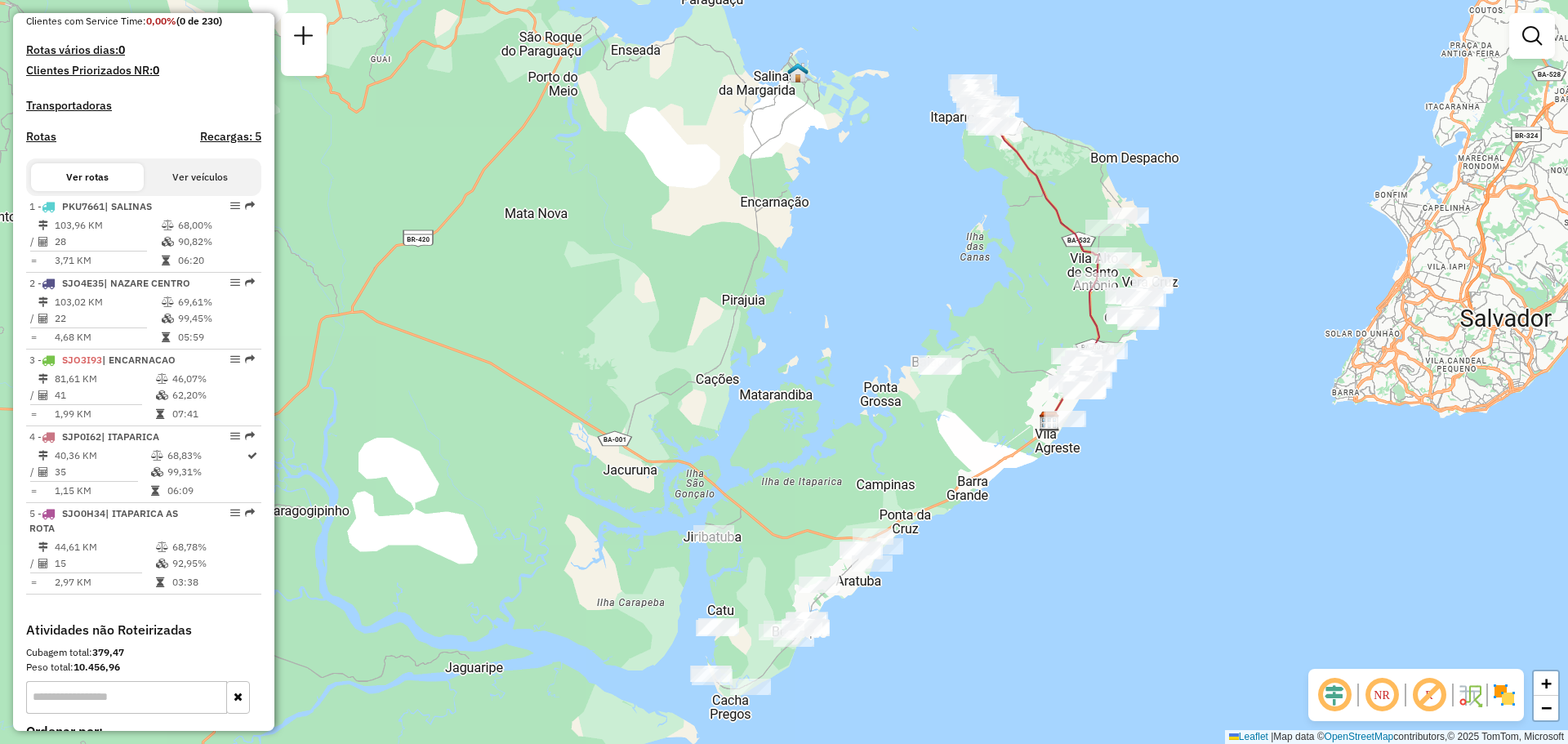
drag, startPoint x: 719, startPoint y: 379, endPoint x: 1021, endPoint y: 286, distance: 316.0
click at [1021, 286] on div "Janela de atendimento Grade de atendimento Capacidade Transportadoras Veículos …" at bounding box center [784, 372] width 1568 height 744
